Goal: Contribute content: Add original content to the website for others to see

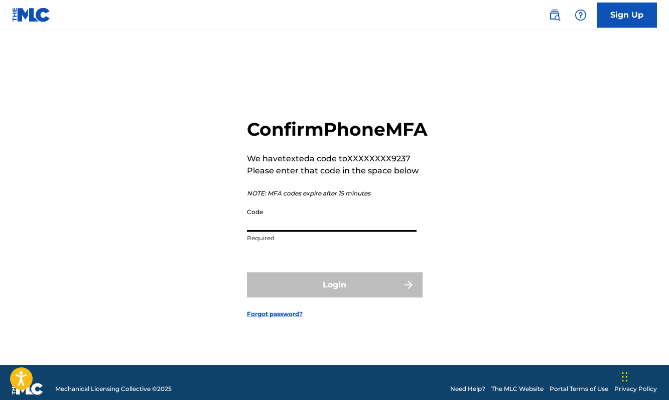
click at [396, 231] on input "Code" at bounding box center [332, 217] width 170 height 29
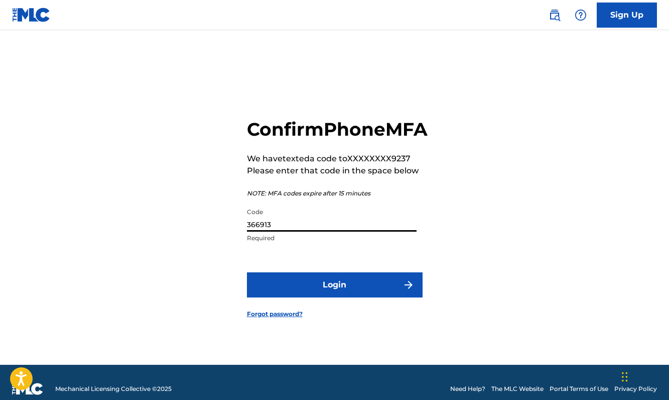
type input "366913"
click at [387, 293] on button "Login" at bounding box center [335, 284] width 176 height 25
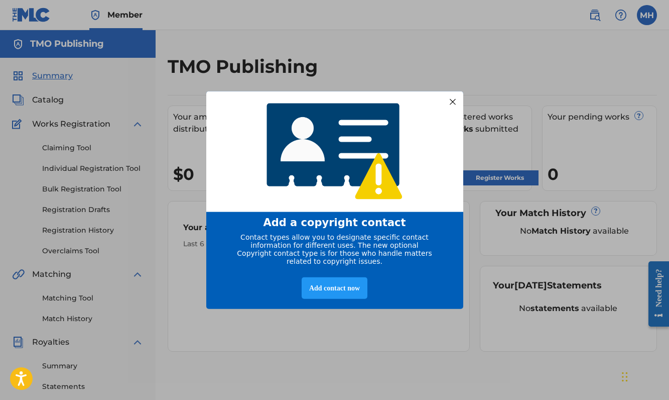
click at [450, 98] on div at bounding box center [452, 101] width 13 height 13
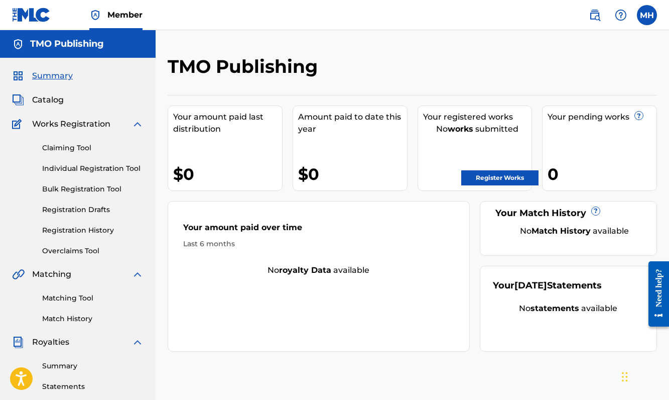
click at [489, 175] on link "Register Works" at bounding box center [499, 177] width 77 height 15
